Goal: Information Seeking & Learning: Learn about a topic

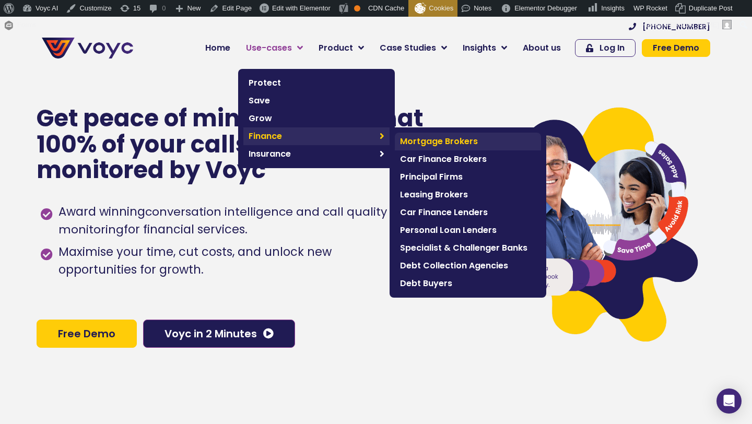
click at [413, 142] on span "Mortgage Brokers" at bounding box center [468, 141] width 136 height 13
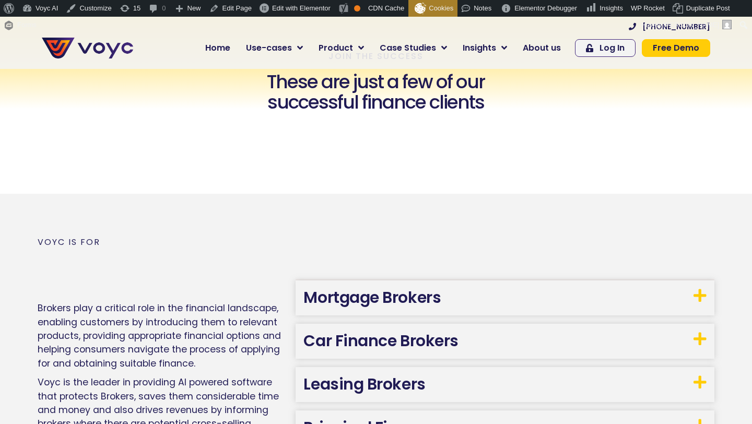
scroll to position [597, 0]
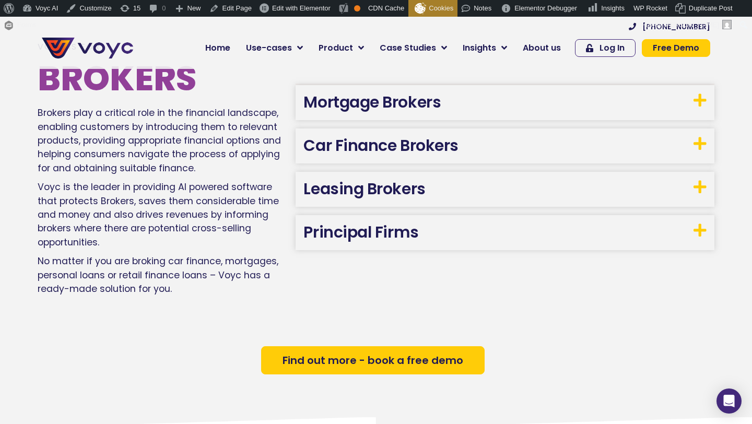
click at [356, 111] on link "Mortgage Brokers" at bounding box center [371, 102] width 137 height 22
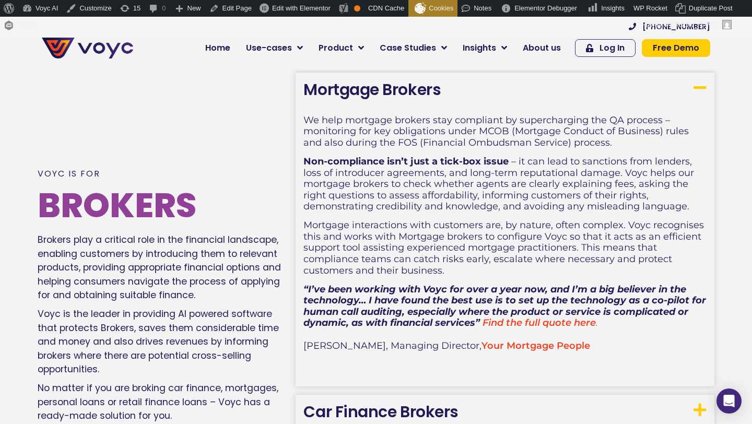
scroll to position [570, 0]
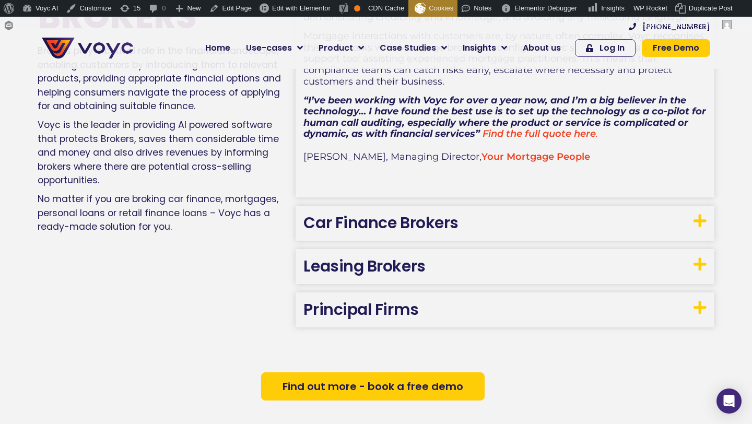
click at [431, 271] on h3 "Leasing Brokers" at bounding box center [505, 266] width 419 height 35
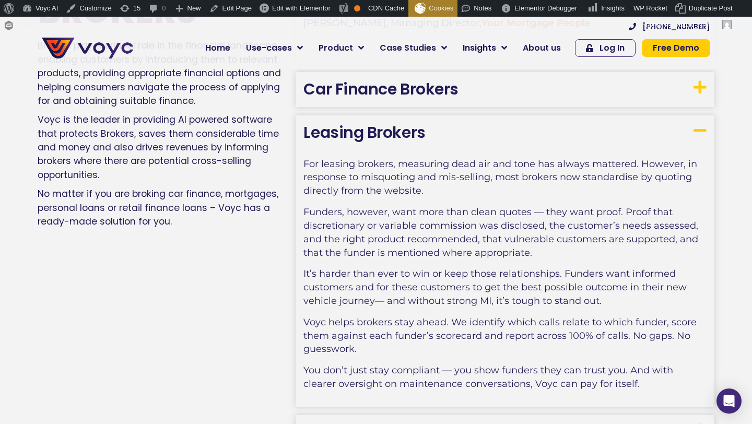
scroll to position [894, 0]
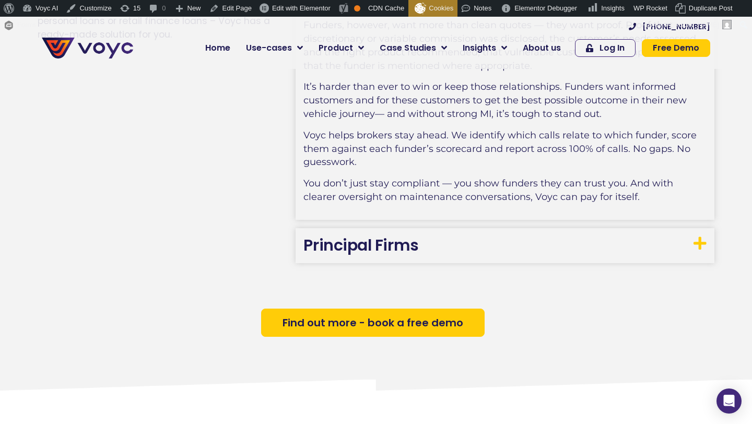
click at [369, 241] on link "Principal Firms" at bounding box center [360, 245] width 115 height 22
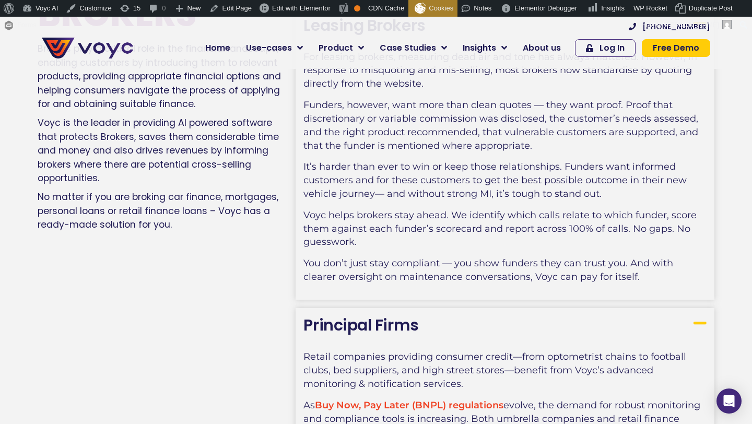
scroll to position [1163, 0]
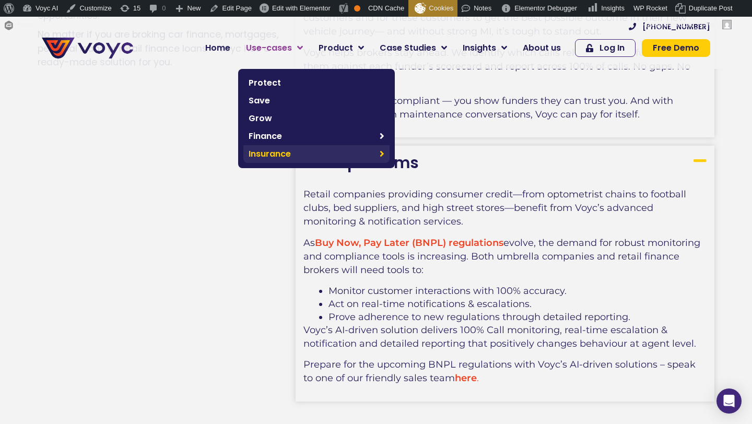
click at [293, 156] on span "Insurance" at bounding box center [312, 154] width 126 height 13
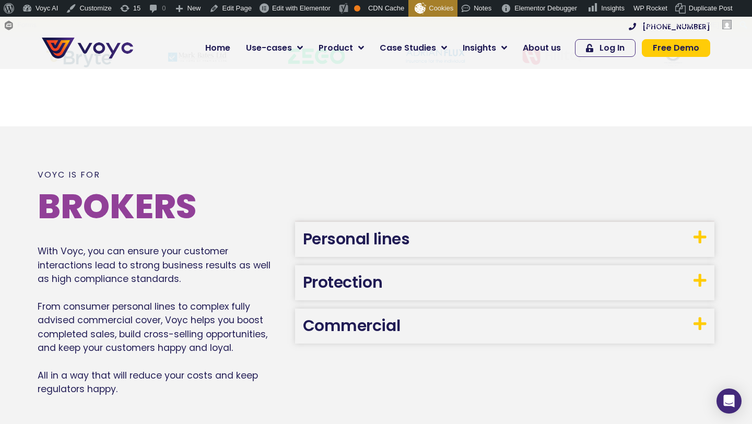
scroll to position [513, 0]
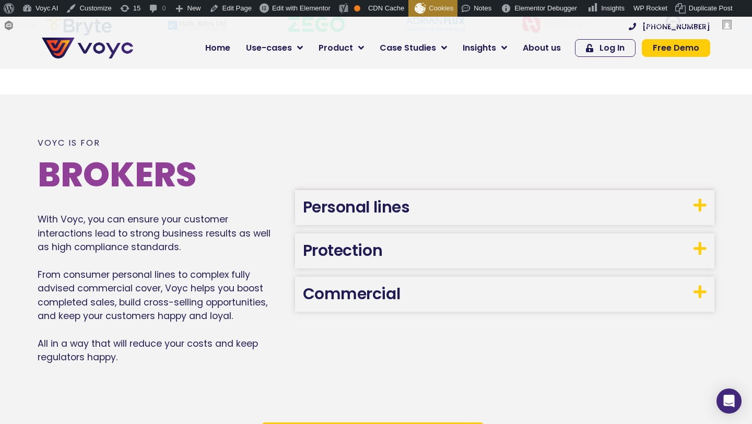
click at [396, 216] on link "Personal lines" at bounding box center [356, 207] width 107 height 22
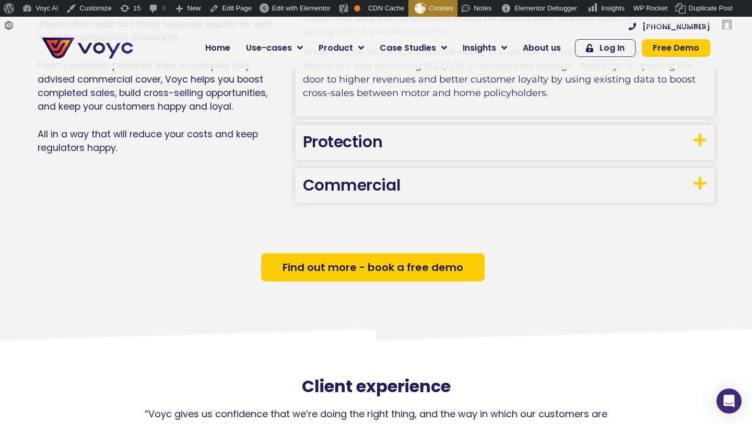
click at [394, 189] on link "Commercial" at bounding box center [352, 185] width 98 height 22
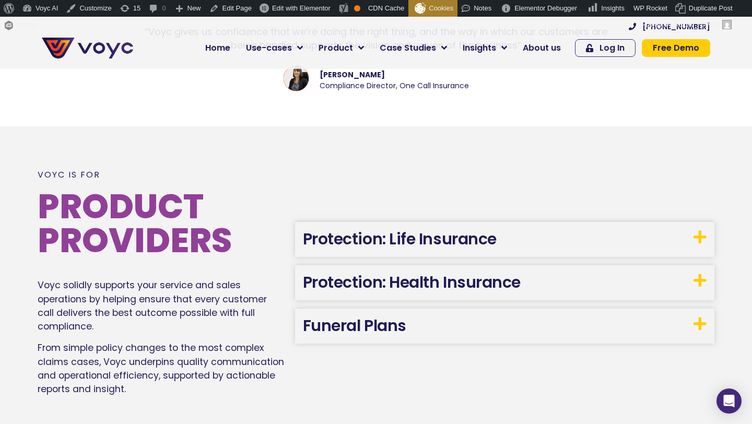
scroll to position [1455, 0]
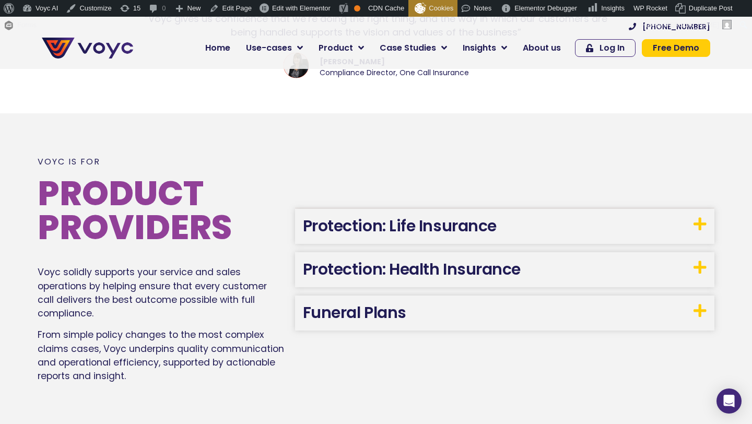
click at [387, 215] on link "Protection: Life Insurance" at bounding box center [400, 226] width 194 height 22
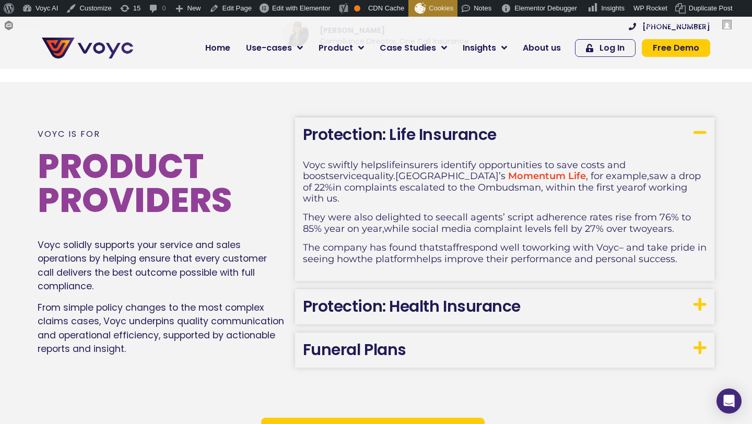
scroll to position [1487, 0]
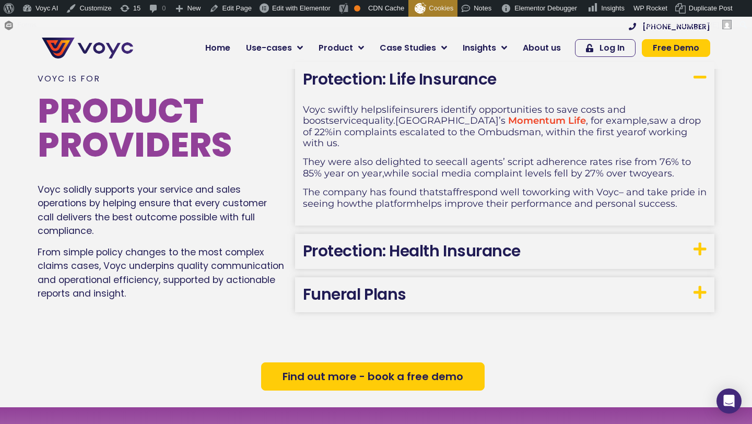
click at [371, 240] on link "Protection: Health Insurance" at bounding box center [412, 251] width 218 height 22
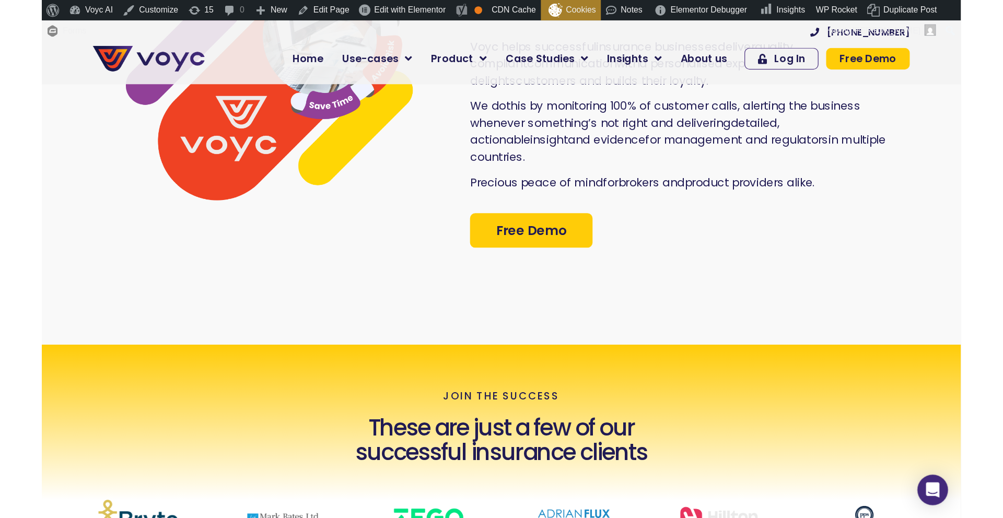
scroll to position [0, 0]
